Goal: Task Accomplishment & Management: Use online tool/utility

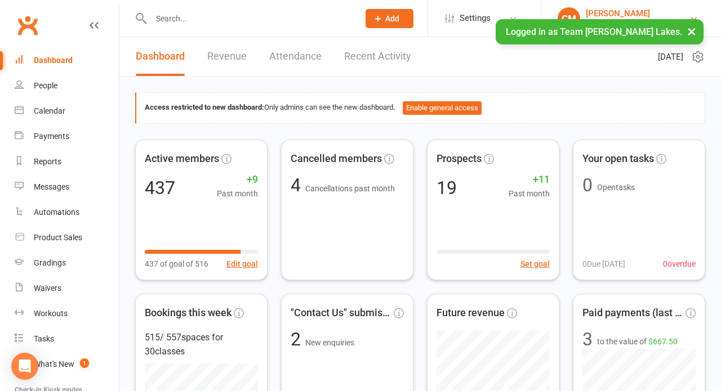
click at [691, 29] on link "CM [PERSON_NAME] Team [PERSON_NAME] Lakes" at bounding box center [630, 18] width 146 height 23
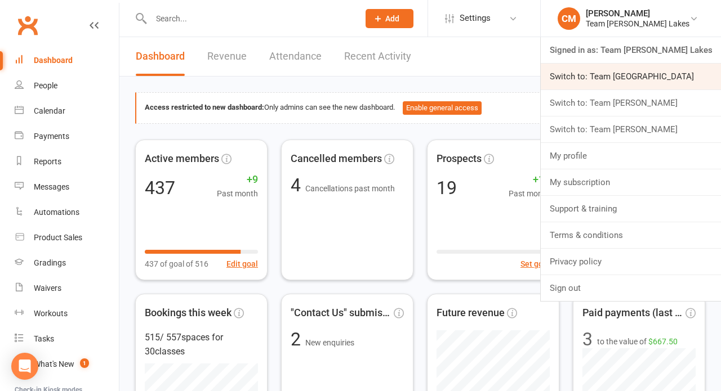
click at [668, 75] on link "Switch to: Team [GEOGRAPHIC_DATA]" at bounding box center [630, 77] width 180 height 26
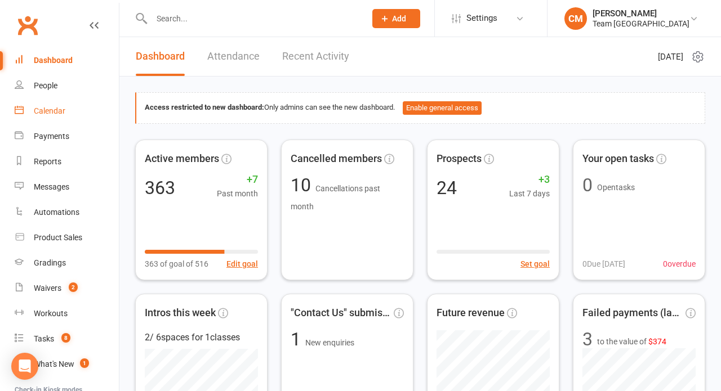
click at [55, 114] on div "Calendar" at bounding box center [50, 110] width 32 height 9
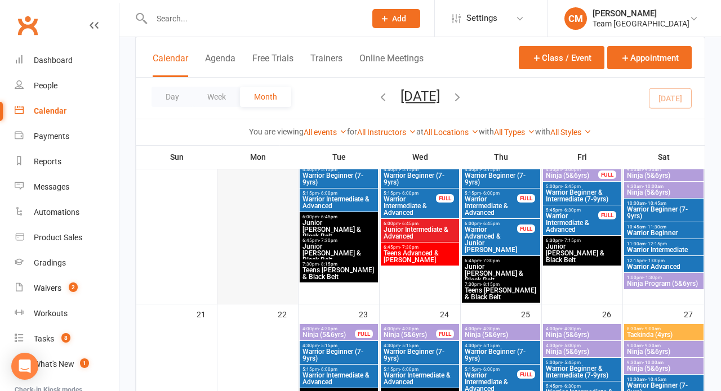
scroll to position [527, 0]
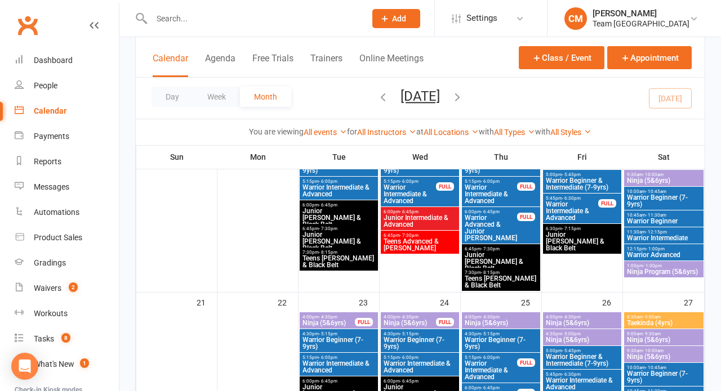
click at [399, 240] on span "Teens Advanced & Cho Dan Bo" at bounding box center [420, 245] width 74 height 14
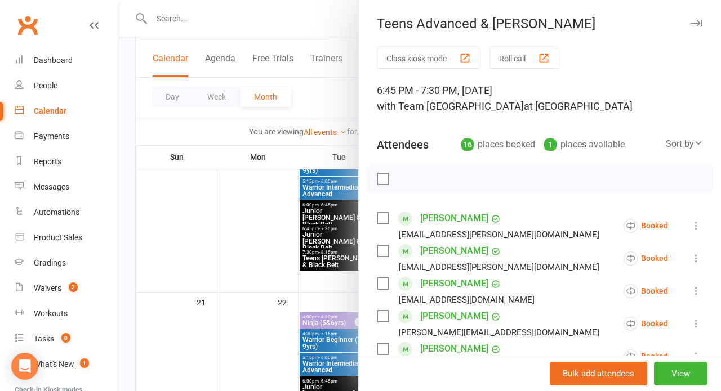
click at [242, 265] on div at bounding box center [419, 195] width 601 height 391
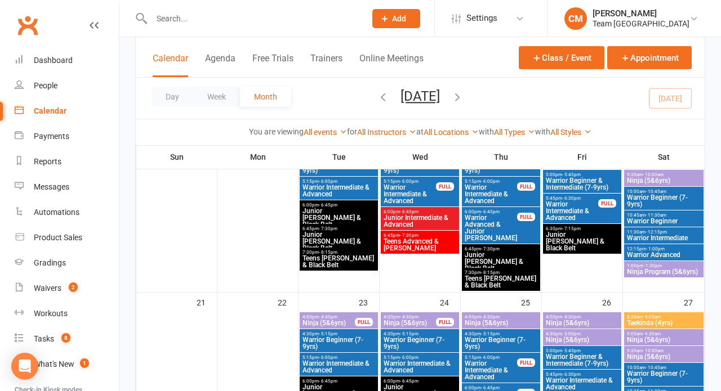
click at [409, 219] on span "Junior Intermediate & Advanced" at bounding box center [420, 221] width 74 height 14
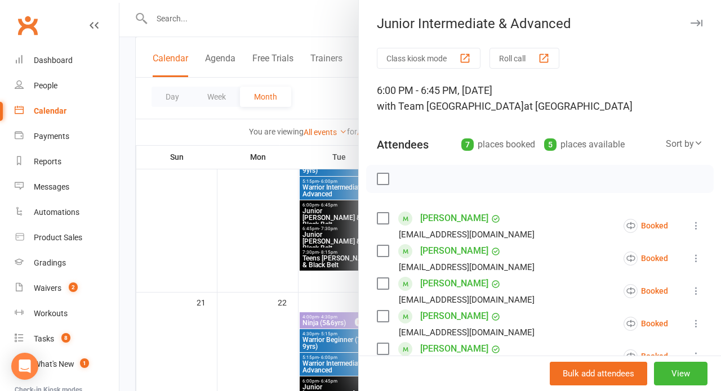
click at [263, 233] on div at bounding box center [419, 195] width 601 height 391
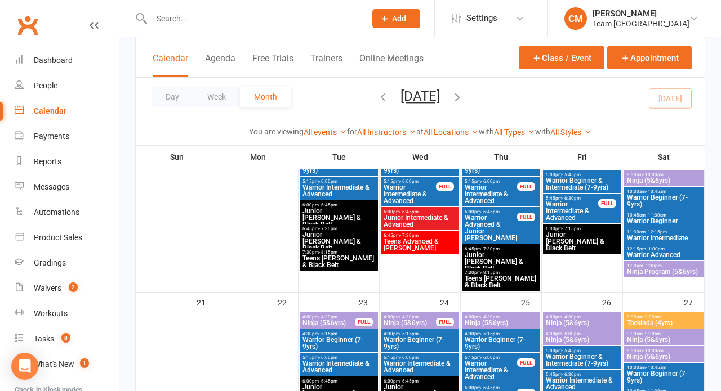
scroll to position [651, 0]
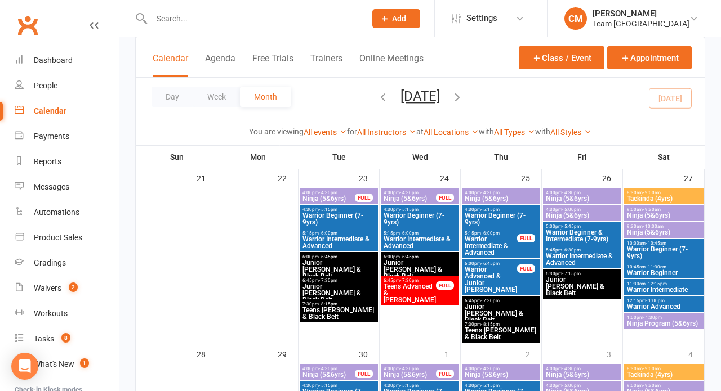
click at [417, 288] on span "Teens Advanced & Cho Dan Bo" at bounding box center [409, 293] width 53 height 20
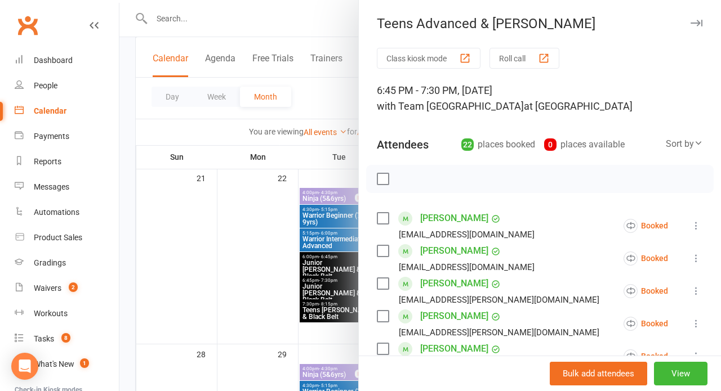
click at [274, 256] on div at bounding box center [419, 195] width 601 height 391
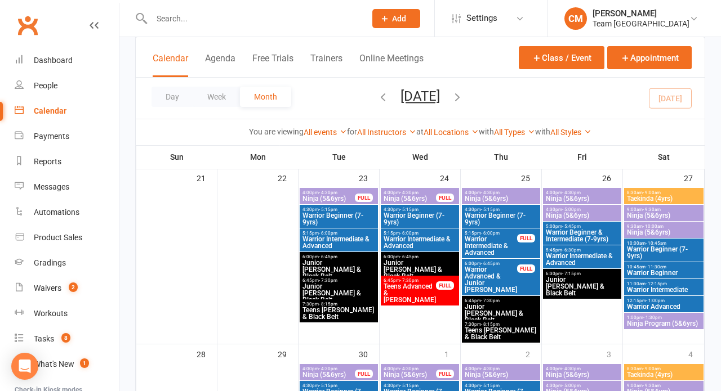
click at [416, 263] on span "Junior [PERSON_NAME] & Black Belt" at bounding box center [420, 270] width 74 height 20
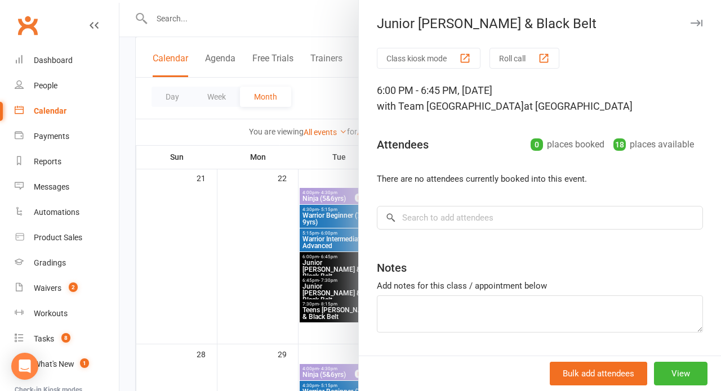
click at [266, 253] on div at bounding box center [419, 195] width 601 height 391
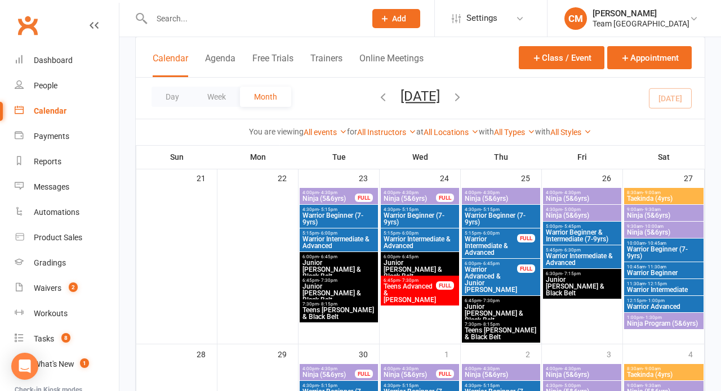
click at [403, 246] on span "Warrior Intermediate & Advanced" at bounding box center [420, 243] width 74 height 14
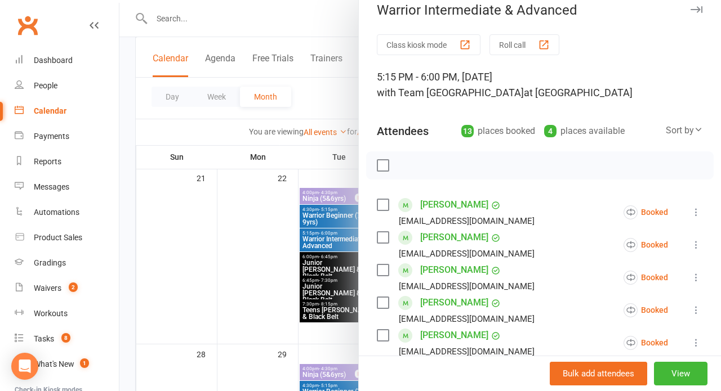
scroll to position [10, 0]
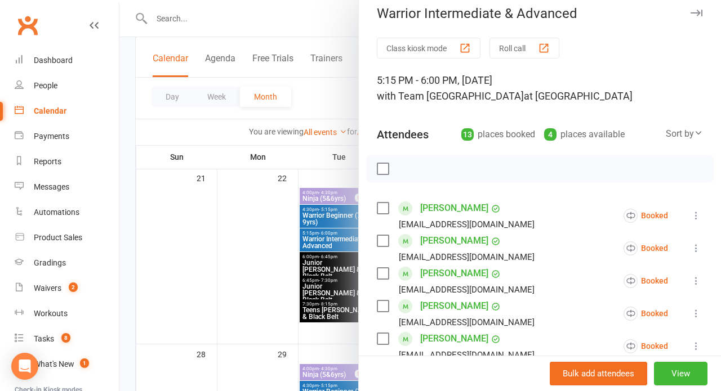
click at [330, 268] on div at bounding box center [419, 195] width 601 height 391
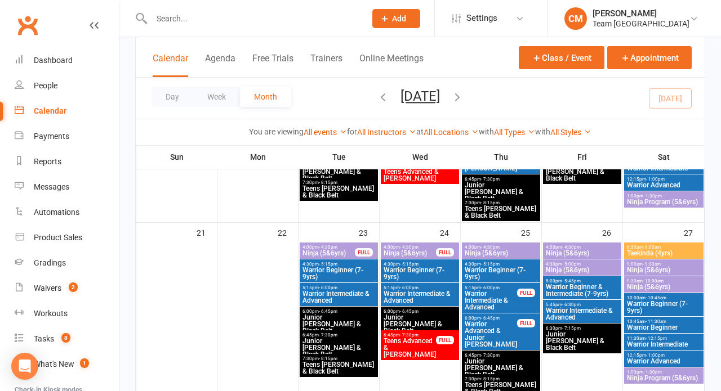
scroll to position [631, 0]
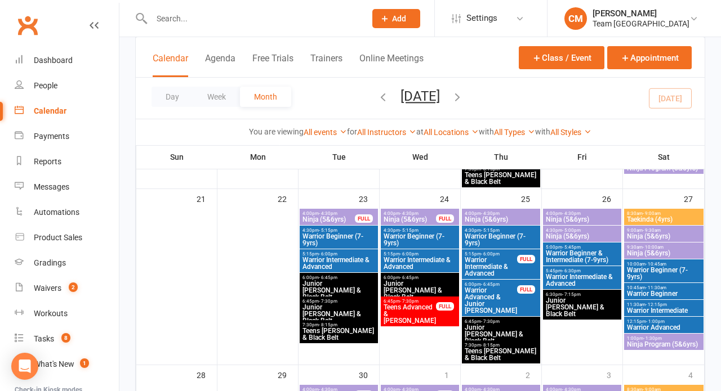
click at [402, 264] on span "Warrior Intermediate & Advanced" at bounding box center [420, 264] width 74 height 14
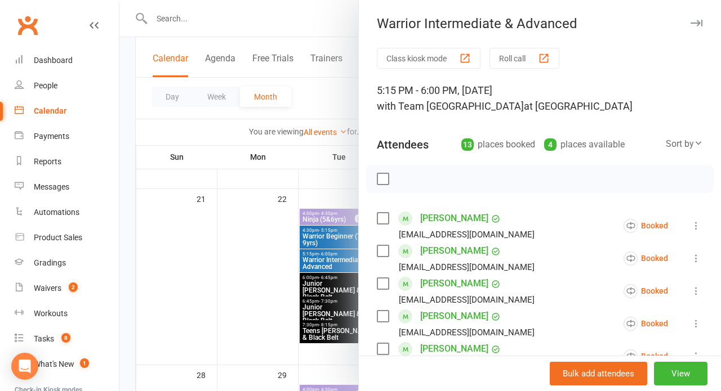
click at [540, 56] on div "button" at bounding box center [544, 58] width 12 height 12
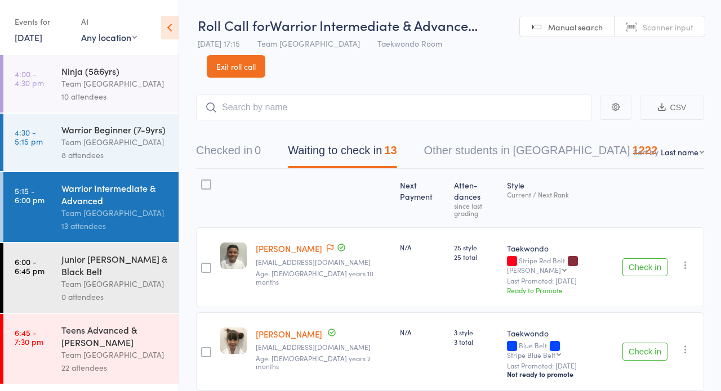
select select "10"
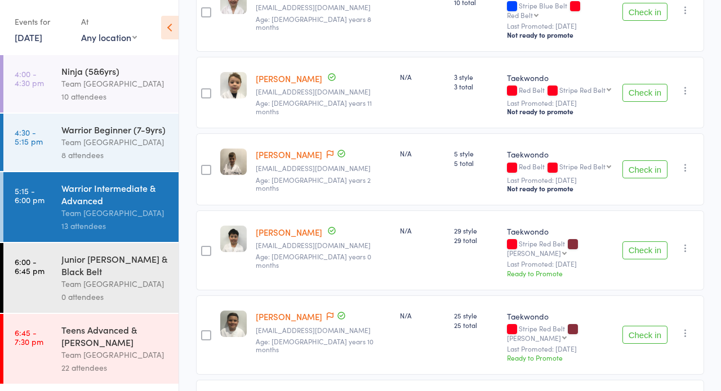
scroll to position [845, 0]
click at [114, 341] on div "Teens Advanced & Cho Dan Bo" at bounding box center [115, 336] width 108 height 25
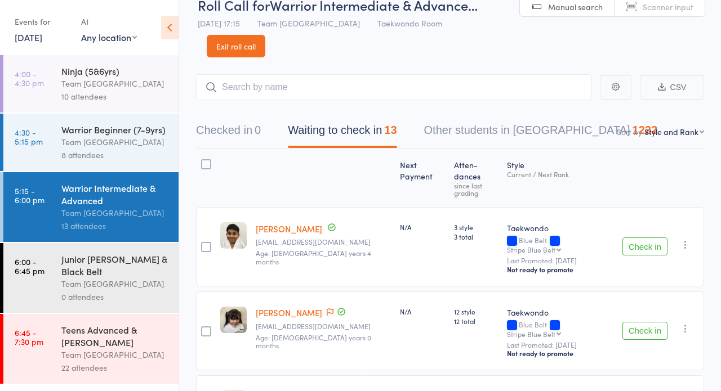
scroll to position [21, 0]
click at [32, 41] on link "24 Sep, 2025" at bounding box center [29, 37] width 28 height 12
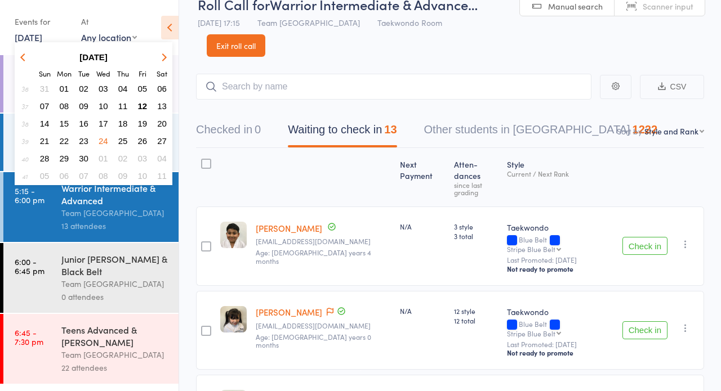
click at [84, 139] on span "23" at bounding box center [84, 141] width 10 height 10
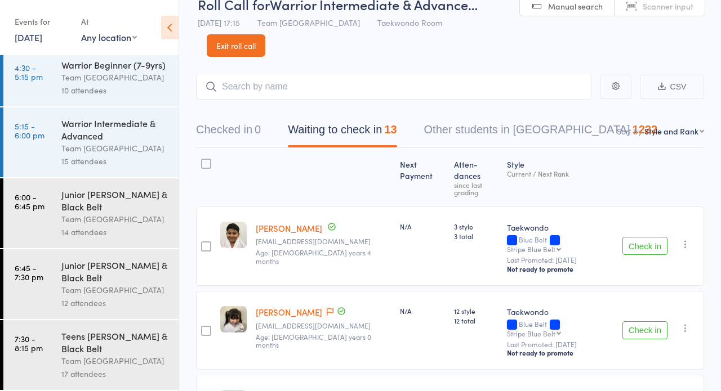
scroll to position [65, 0]
click at [101, 305] on div "12 attendees" at bounding box center [115, 303] width 108 height 13
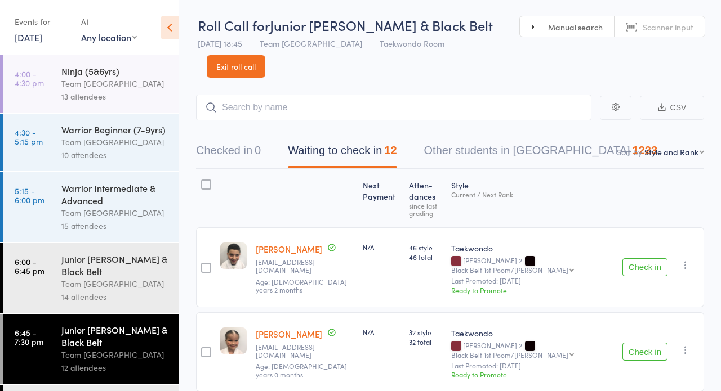
scroll to position [20, 0]
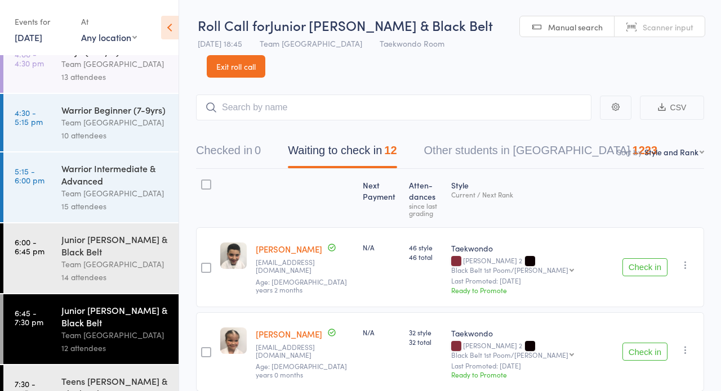
click at [42, 39] on link "23 Sep, 2025" at bounding box center [29, 37] width 28 height 12
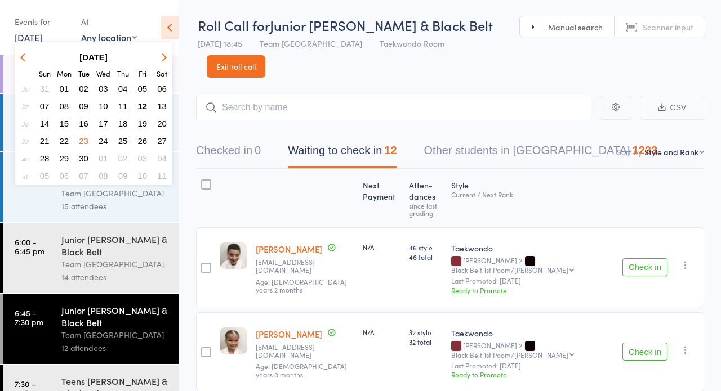
click at [123, 135] on button "25" at bounding box center [122, 140] width 17 height 15
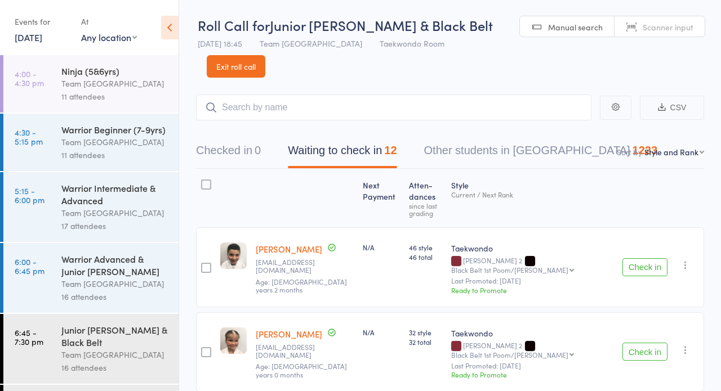
scroll to position [0, 0]
